Goal: Task Accomplishment & Management: Use online tool/utility

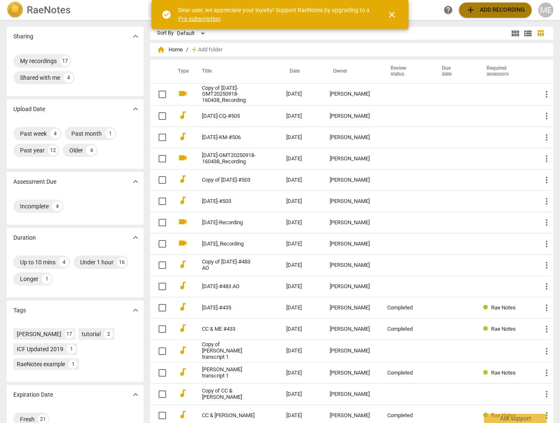
click at [497, 10] on span "add Add recording" at bounding box center [495, 10] width 59 height 10
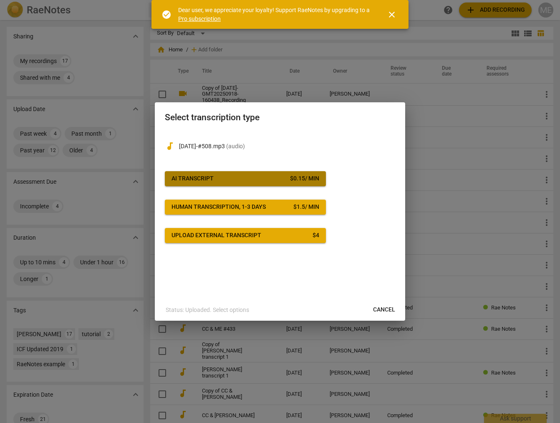
click at [224, 178] on span "AI Transcript $ 0.15 / min" at bounding box center [246, 178] width 148 height 8
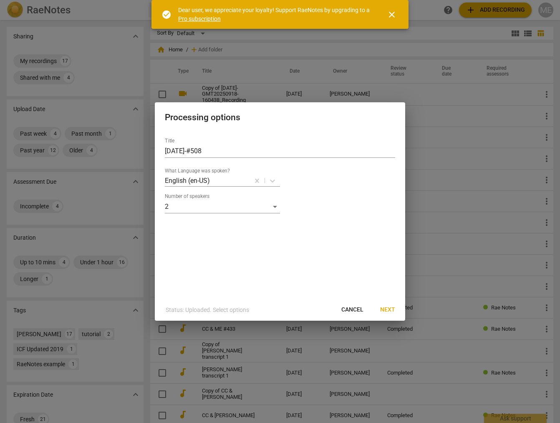
click at [387, 308] on span "Next" at bounding box center [387, 310] width 15 height 8
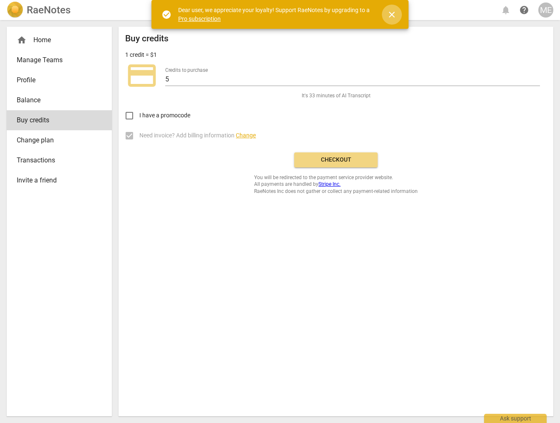
click at [392, 14] on span "close" at bounding box center [392, 15] width 10 height 10
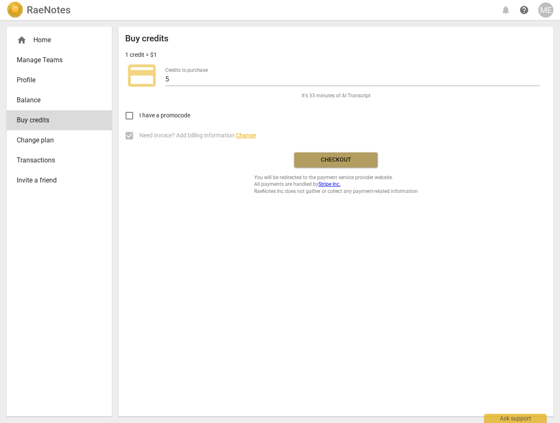
click at [342, 162] on span "Checkout" at bounding box center [336, 160] width 70 height 8
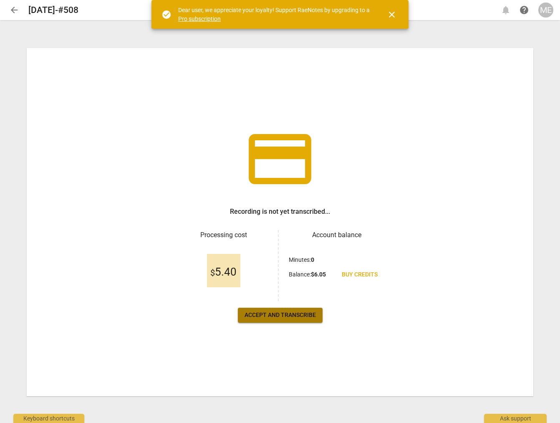
drag, startPoint x: 260, startPoint y: 316, endPoint x: 355, endPoint y: 333, distance: 96.8
click at [261, 316] on span "Accept and transcribe" at bounding box center [280, 315] width 71 height 8
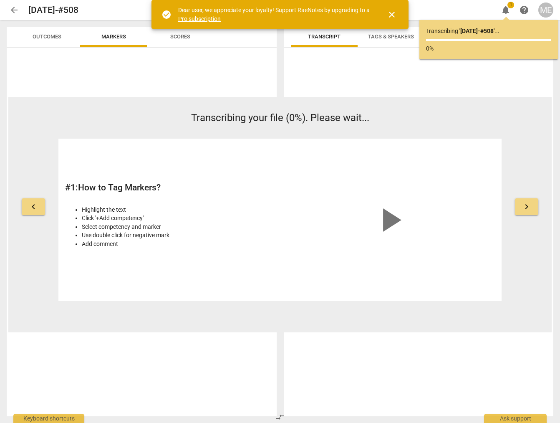
click at [527, 207] on span "keyboard_arrow_right" at bounding box center [527, 207] width 10 height 10
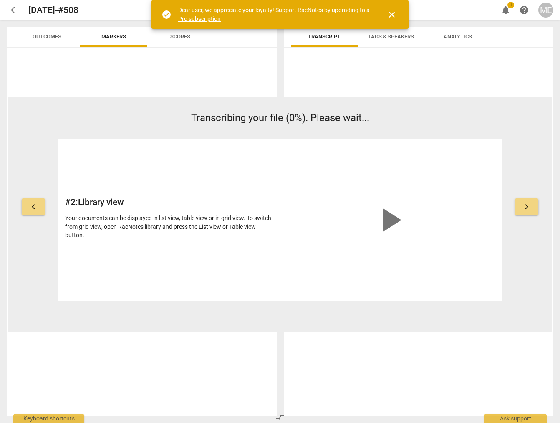
click at [527, 207] on span "keyboard_arrow_right" at bounding box center [527, 207] width 10 height 10
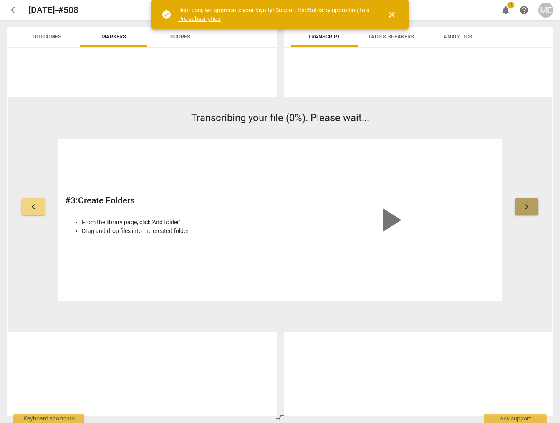
click at [528, 207] on span "keyboard_arrow_right" at bounding box center [527, 207] width 10 height 10
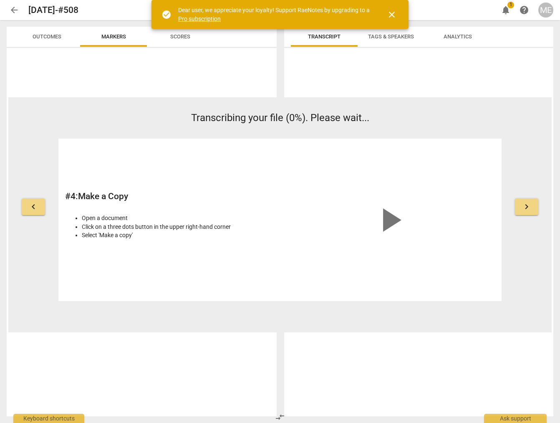
click at [528, 207] on span "keyboard_arrow_right" at bounding box center [527, 207] width 10 height 10
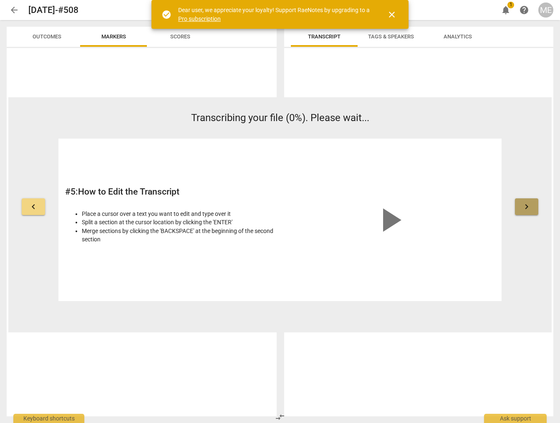
click at [529, 207] on span "keyboard_arrow_right" at bounding box center [527, 207] width 10 height 10
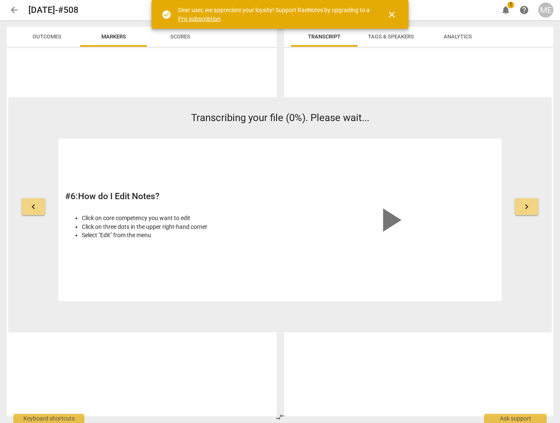
click at [389, 12] on span "close" at bounding box center [392, 15] width 10 height 10
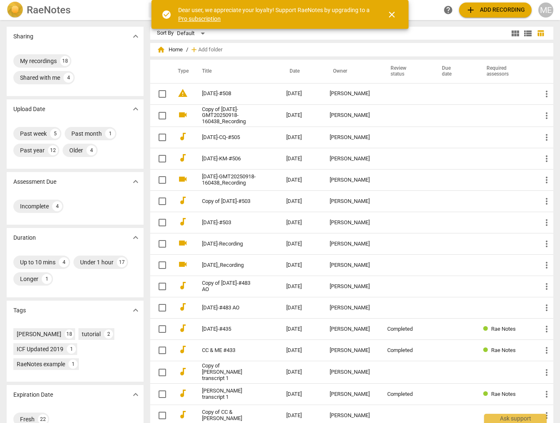
click at [486, 9] on span "add Add recording" at bounding box center [495, 10] width 59 height 10
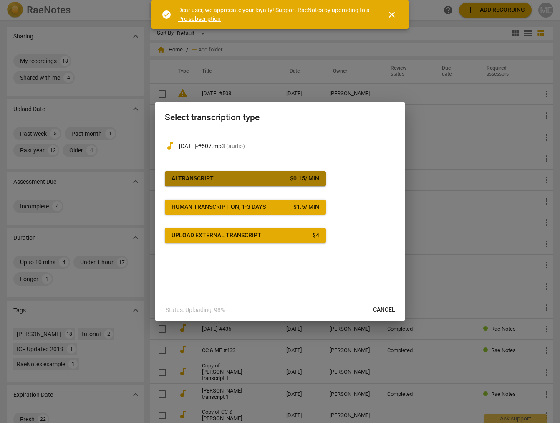
click at [259, 179] on span "AI Transcript $ 0.15 / min" at bounding box center [246, 178] width 148 height 8
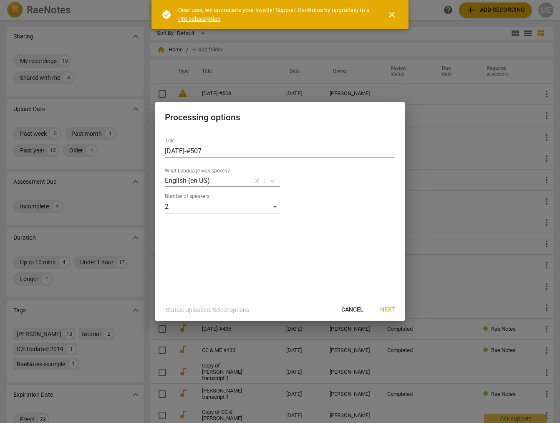
click at [388, 308] on span "Next" at bounding box center [387, 310] width 15 height 8
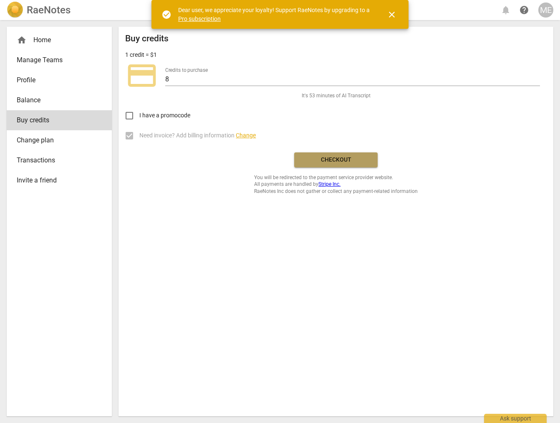
click at [334, 159] on span "Checkout" at bounding box center [336, 160] width 70 height 8
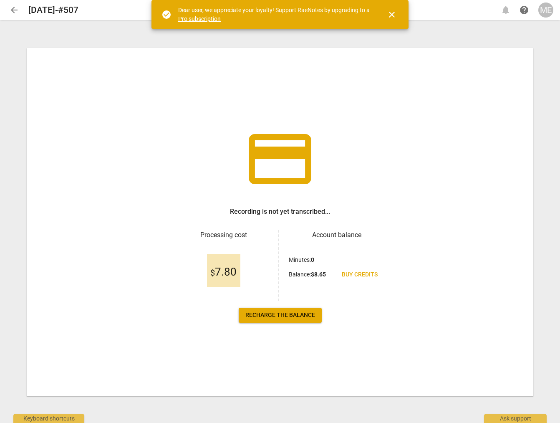
click at [288, 318] on span "Recharge the balance" at bounding box center [280, 315] width 70 height 8
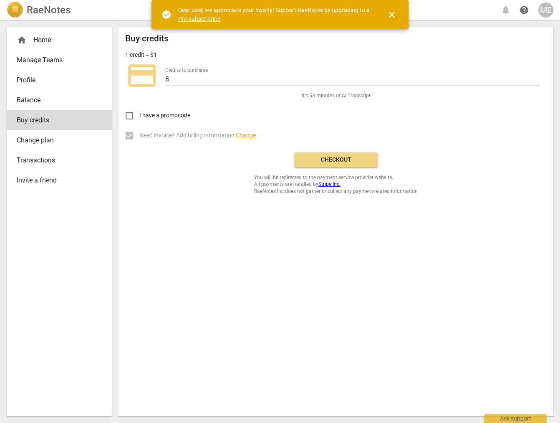
click at [324, 159] on span "Checkout" at bounding box center [336, 160] width 70 height 8
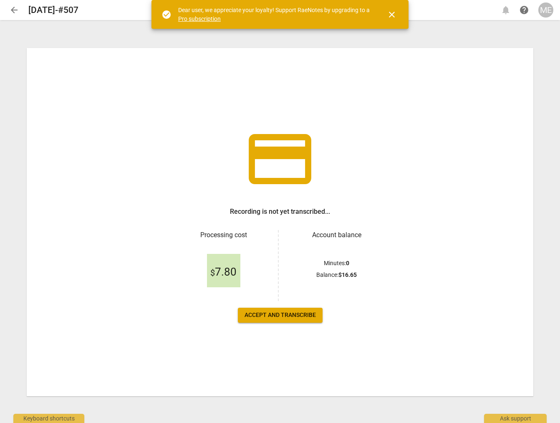
drag, startPoint x: 16, startPoint y: 9, endPoint x: 161, endPoint y: 81, distance: 161.3
click at [17, 10] on span "arrow_back" at bounding box center [14, 10] width 10 height 10
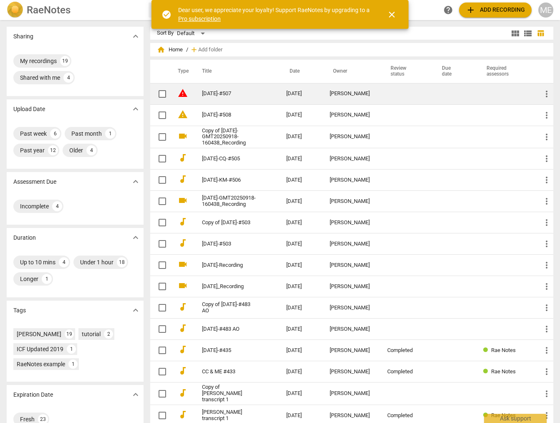
click at [215, 91] on link "[DATE]-#507" at bounding box center [229, 94] width 54 height 6
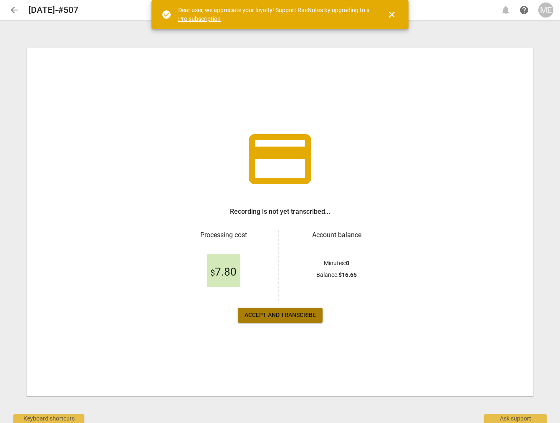
click at [269, 313] on span "Accept and transcribe" at bounding box center [280, 315] width 71 height 8
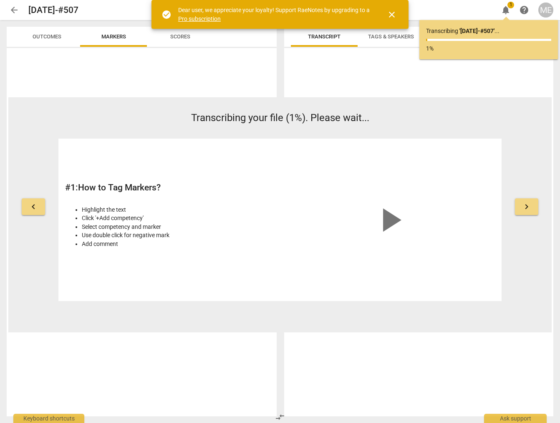
click at [333, 392] on div at bounding box center [418, 233] width 269 height 365
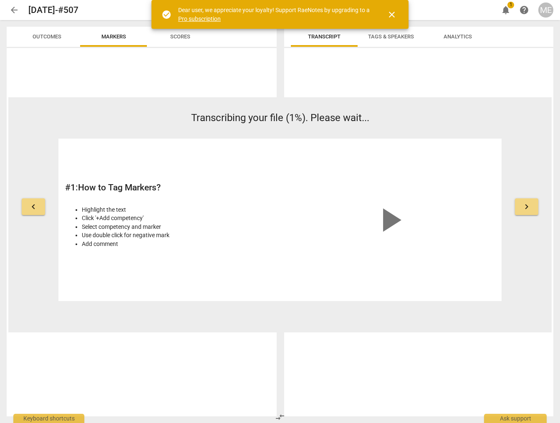
click at [394, 15] on span "close" at bounding box center [392, 15] width 10 height 10
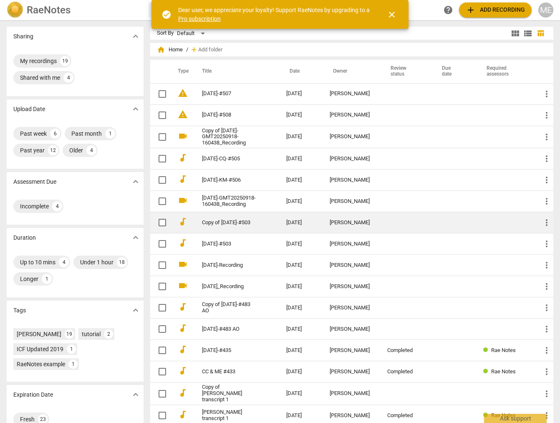
click at [252, 220] on link "Copy of [DATE]-#503" at bounding box center [229, 223] width 54 height 6
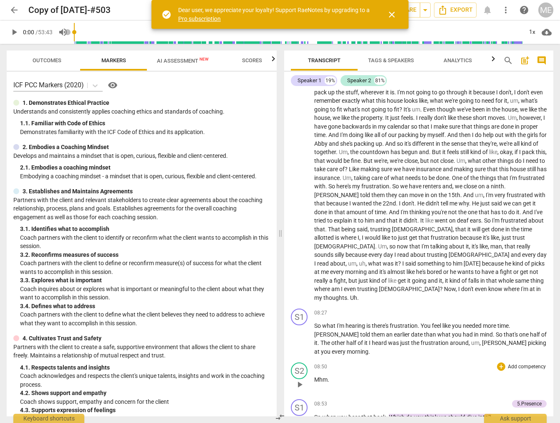
scroll to position [666, 0]
click at [176, 60] on span "AI Assessment New" at bounding box center [183, 61] width 52 height 6
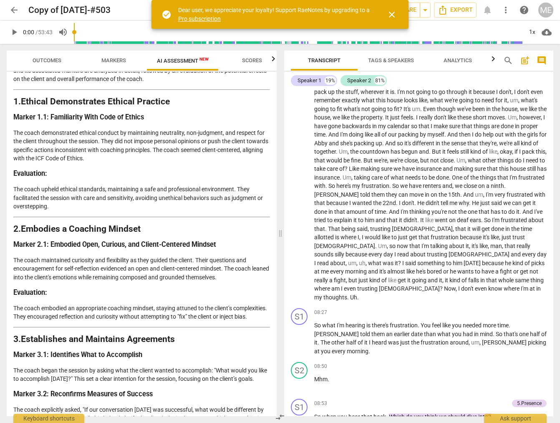
scroll to position [0, 0]
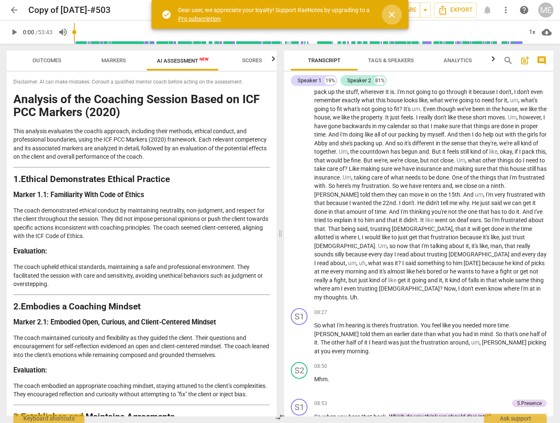
click at [391, 14] on span "close" at bounding box center [392, 15] width 10 height 10
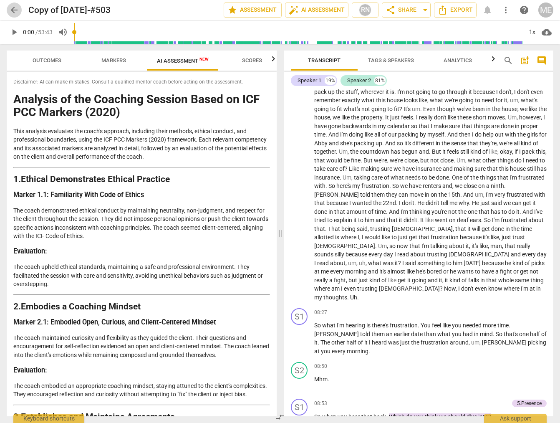
click at [13, 9] on span "arrow_back" at bounding box center [14, 10] width 10 height 10
